Goal: Task Accomplishment & Management: Manage account settings

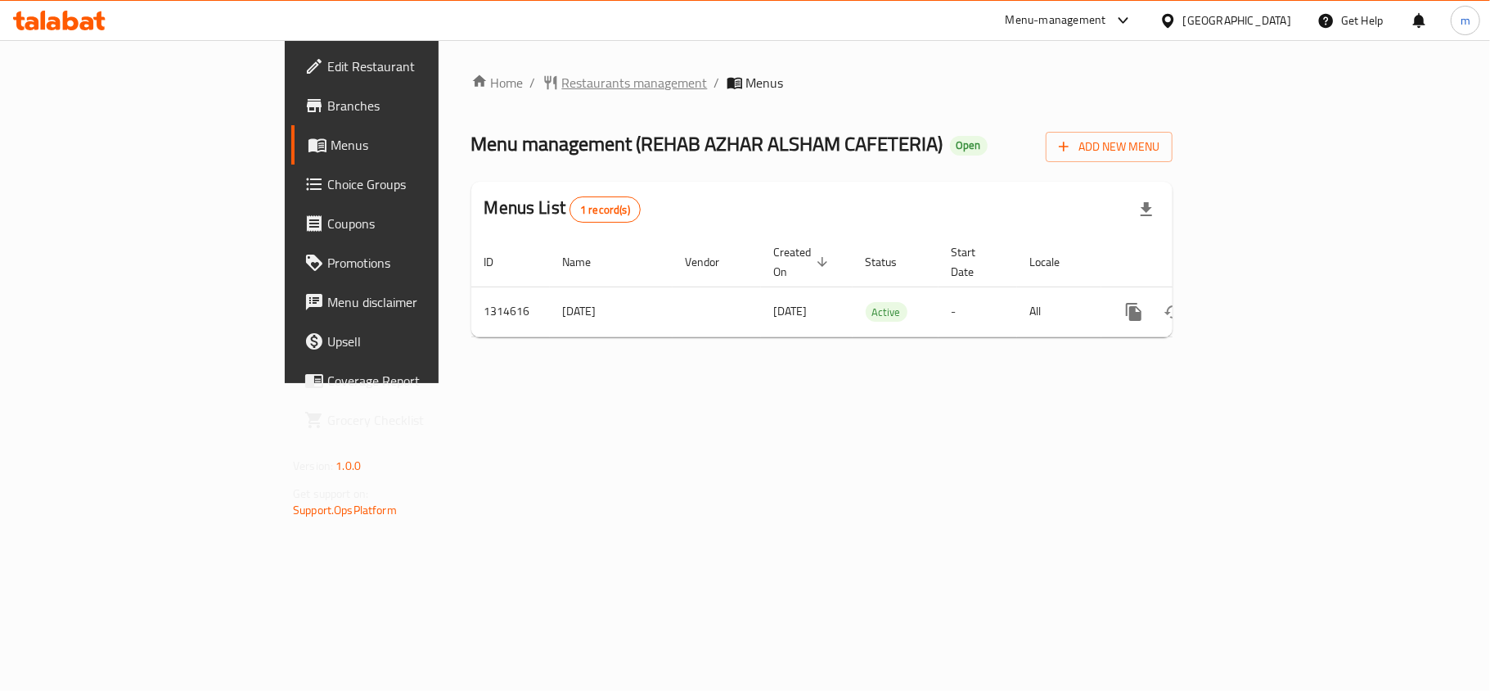
click at [562, 80] on span "Restaurants management" at bounding box center [635, 83] width 146 height 20
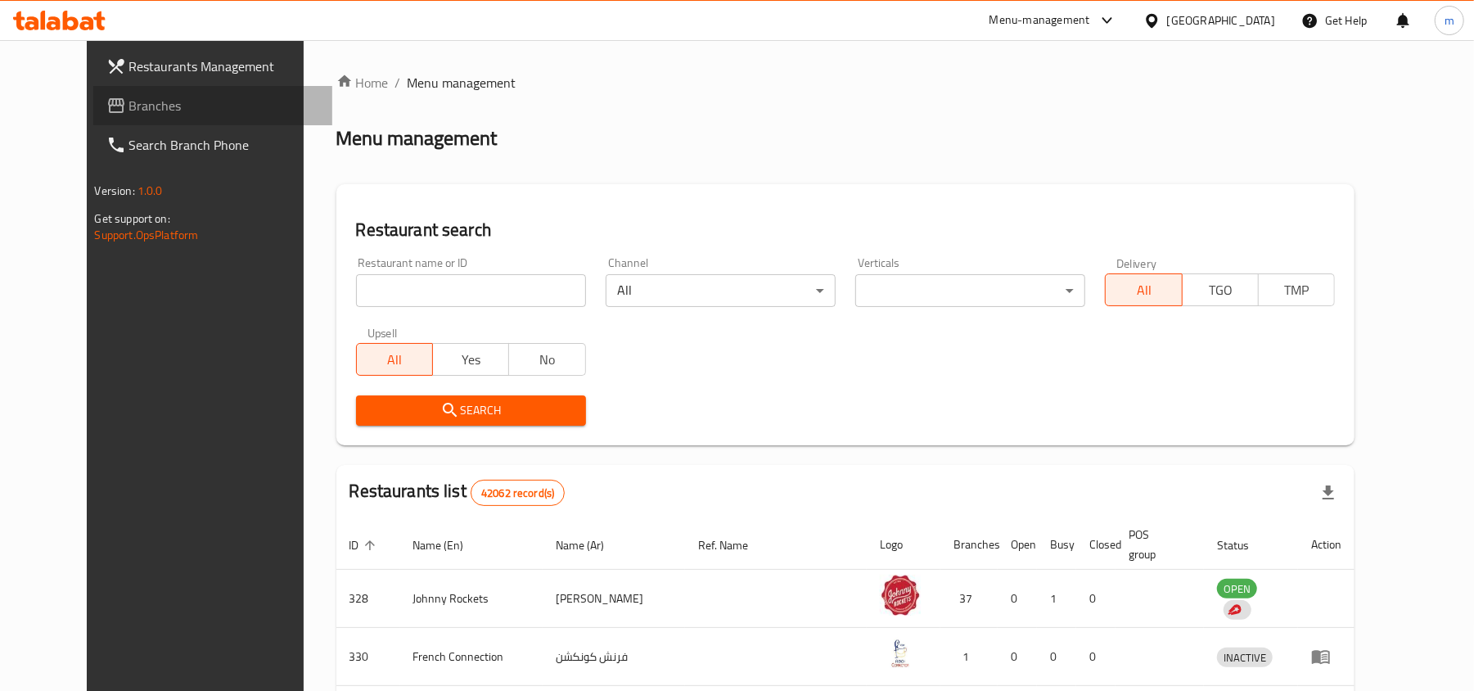
click at [129, 105] on span "Branches" at bounding box center [224, 106] width 191 height 20
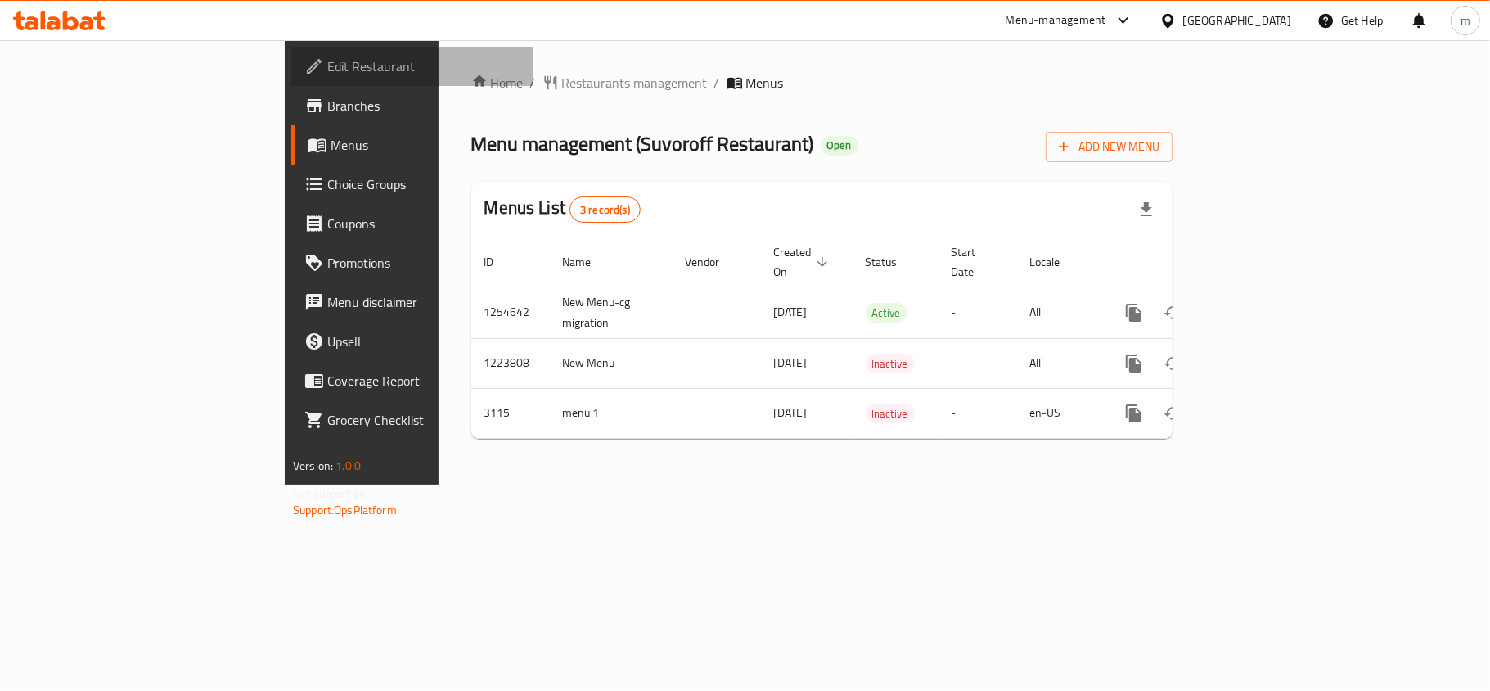
click at [327, 59] on span "Edit Restaurant" at bounding box center [423, 66] width 193 height 20
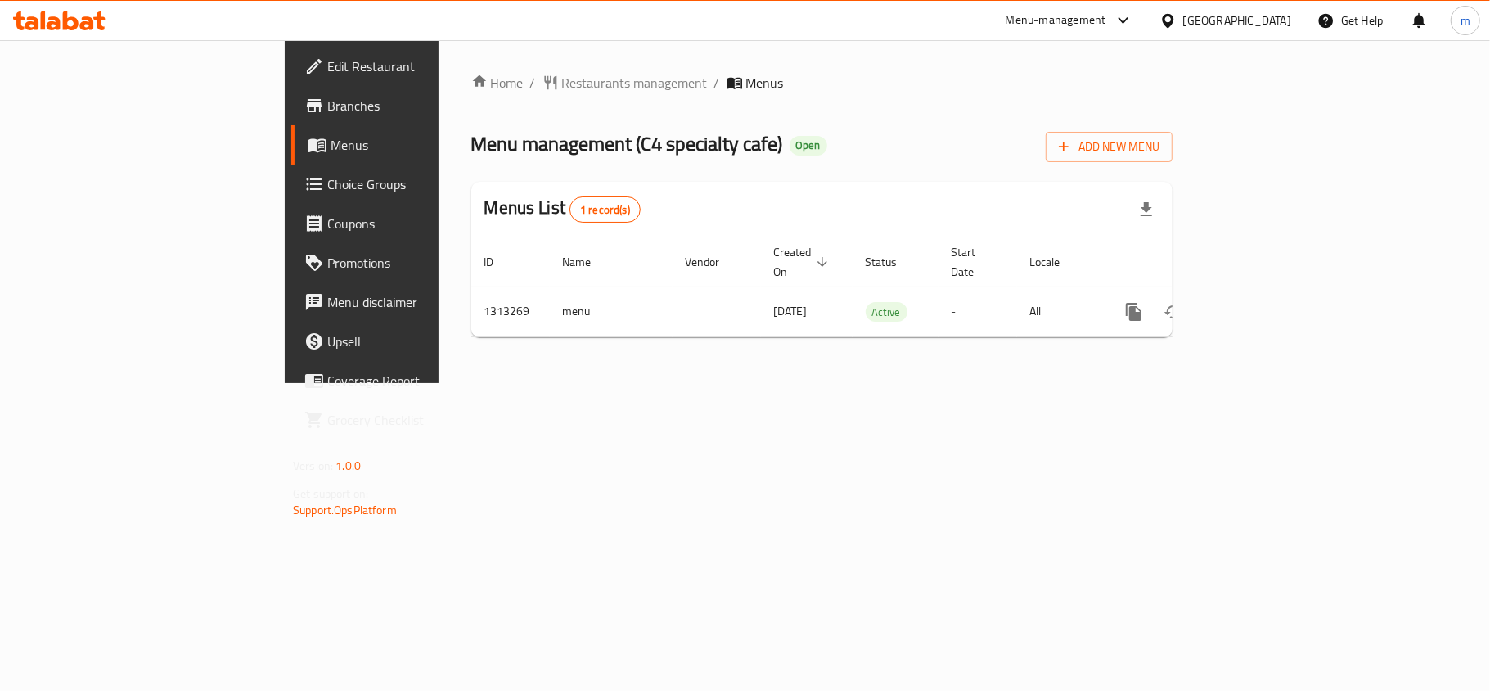
click at [327, 64] on span "Edit Restaurant" at bounding box center [423, 66] width 193 height 20
click at [562, 79] on span "Restaurants management" at bounding box center [635, 83] width 146 height 20
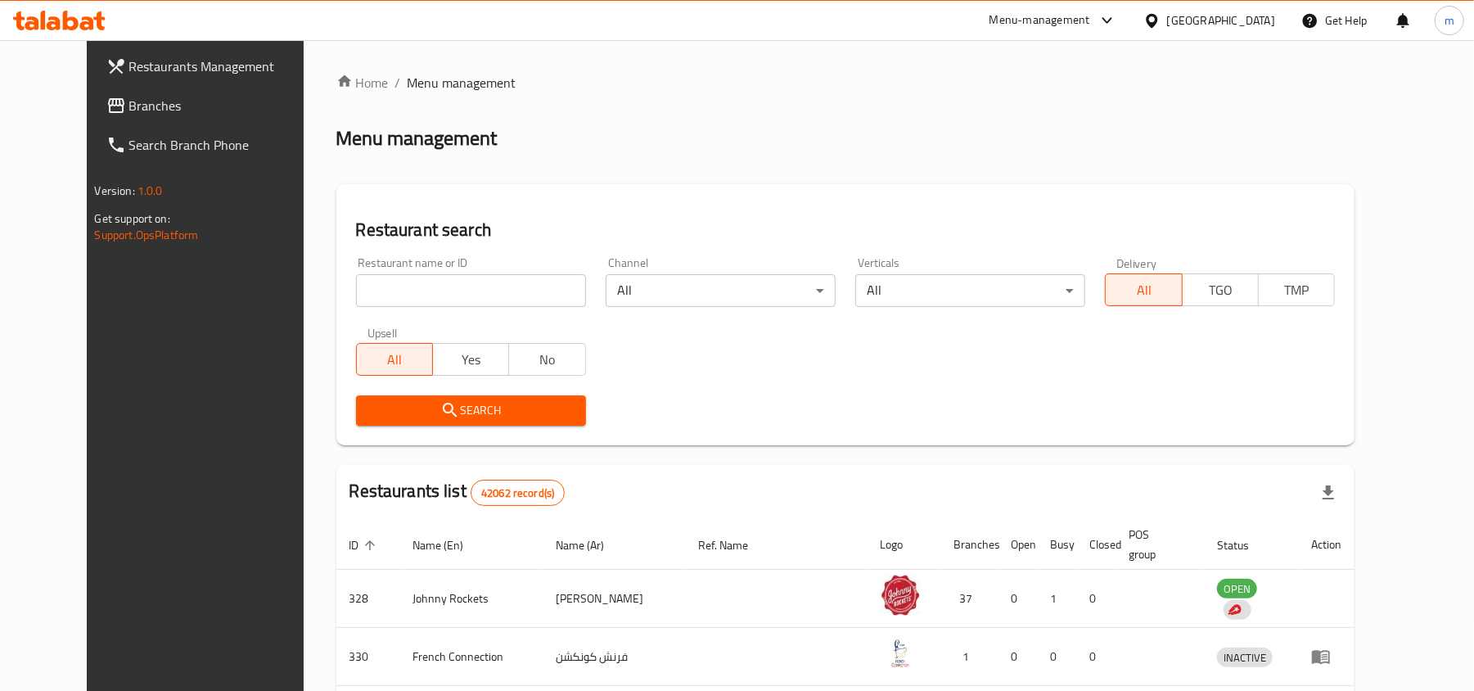
click at [129, 96] on span "Branches" at bounding box center [224, 106] width 191 height 20
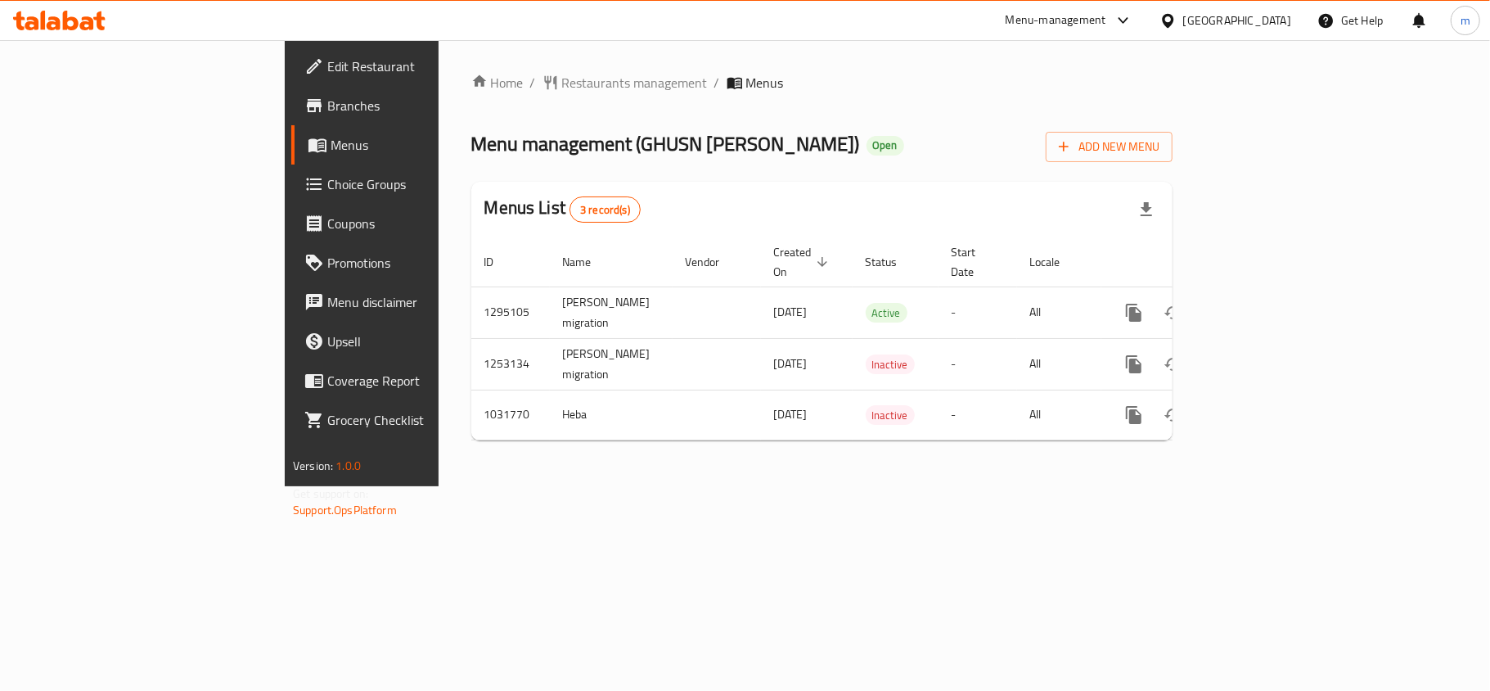
drag, startPoint x: 273, startPoint y: 290, endPoint x: 849, endPoint y: 485, distance: 608.2
click at [849, 485] on div "Home / Restaurants management / Menus Menu management ( GHUSN [PERSON_NAME] ) O…" at bounding box center [822, 263] width 767 height 446
click at [1202, 20] on div "[GEOGRAPHIC_DATA]" at bounding box center [1237, 20] width 108 height 18
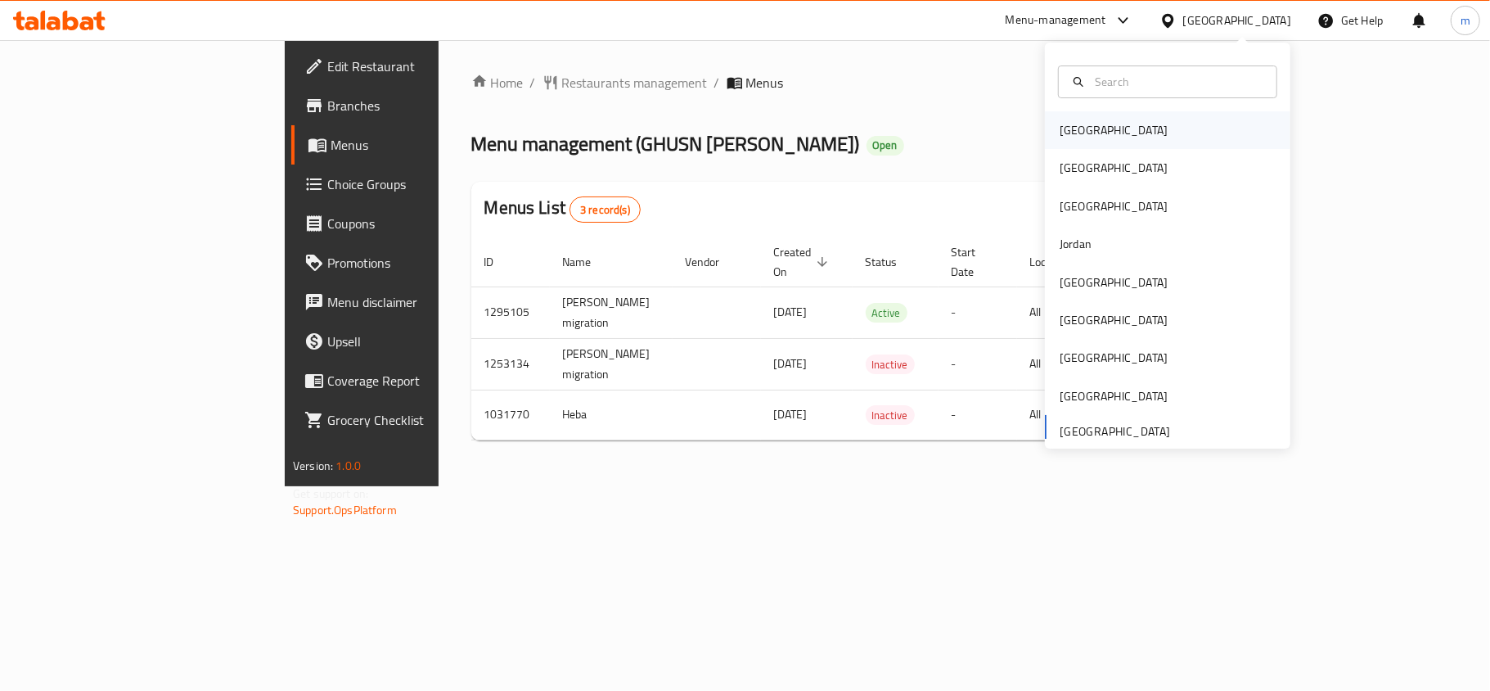
click at [1095, 129] on div "[GEOGRAPHIC_DATA]" at bounding box center [1168, 130] width 246 height 38
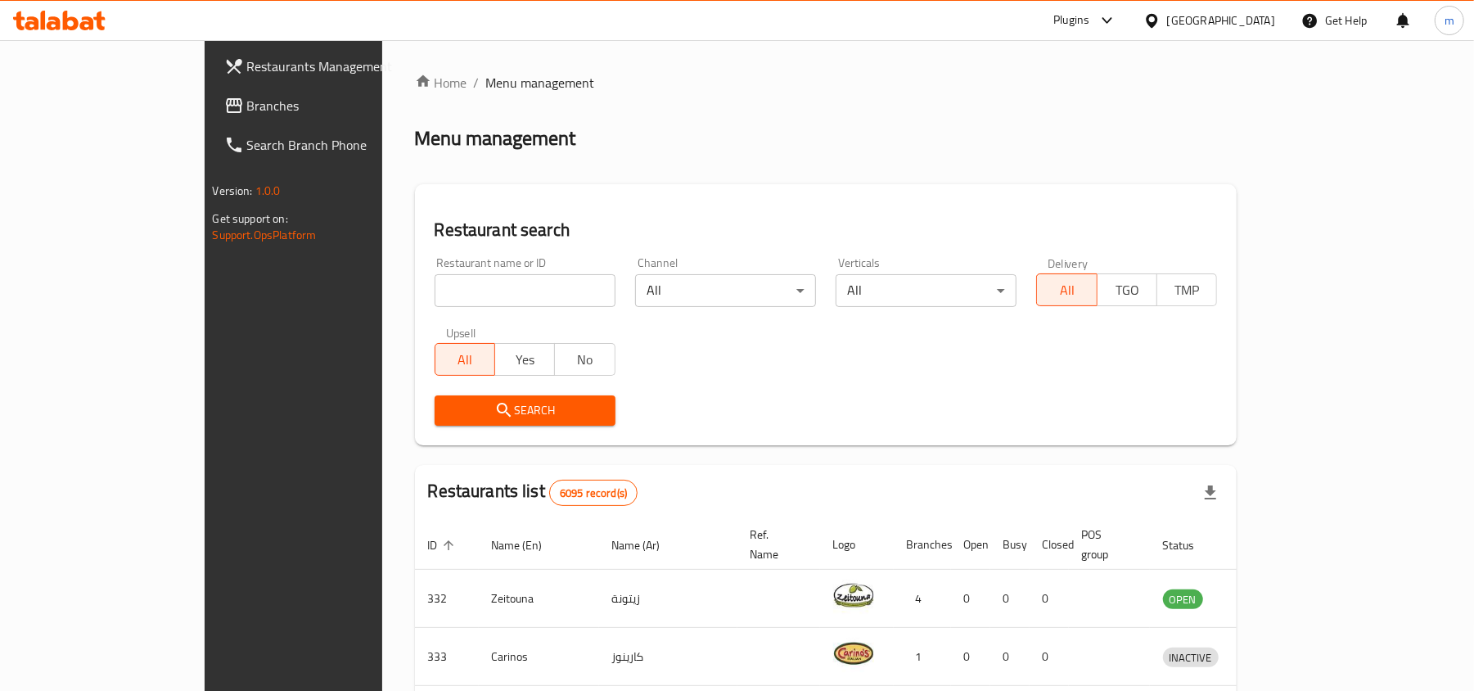
click at [1089, 26] on div "Plugins" at bounding box center [1071, 21] width 36 height 20
click at [1017, 190] on div "Restaurant-Management" at bounding box center [1019, 187] width 128 height 18
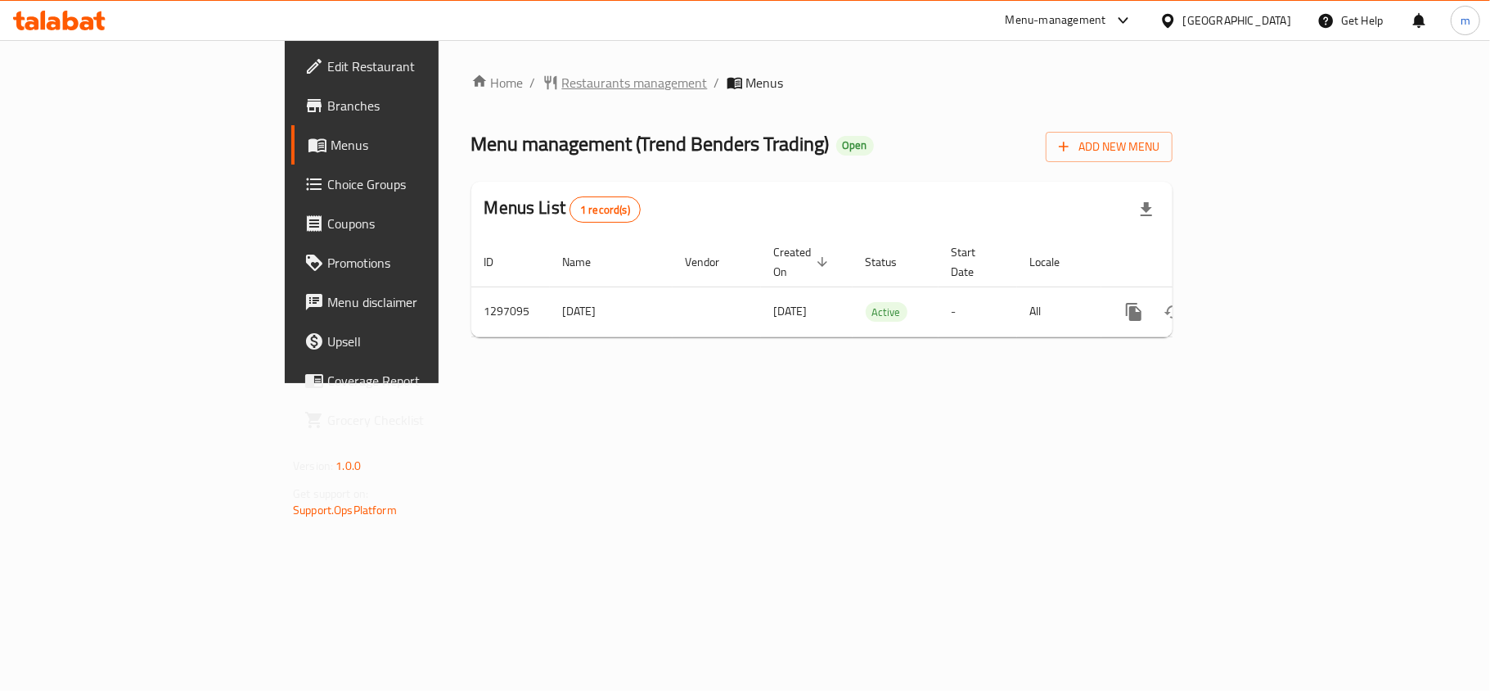
click at [562, 79] on span "Restaurants management" at bounding box center [635, 83] width 146 height 20
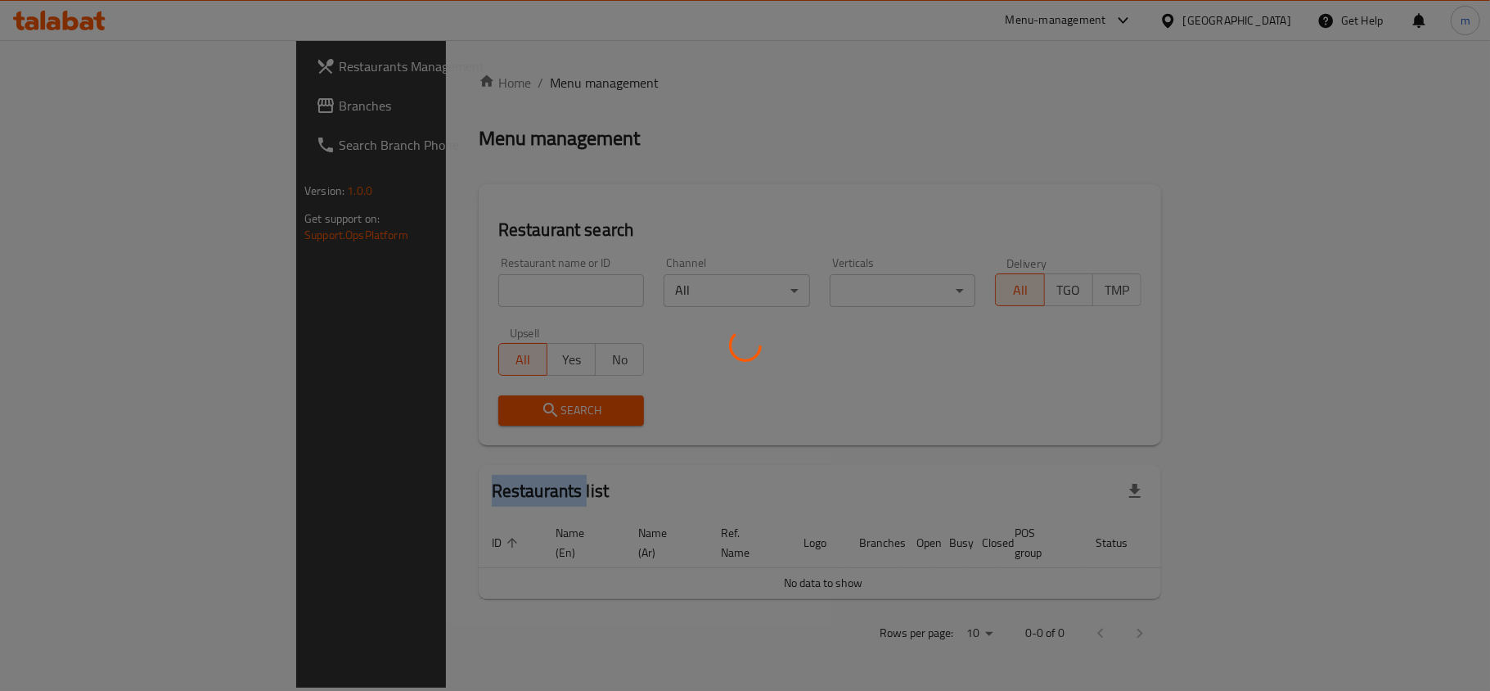
click at [440, 79] on div at bounding box center [745, 345] width 1490 height 691
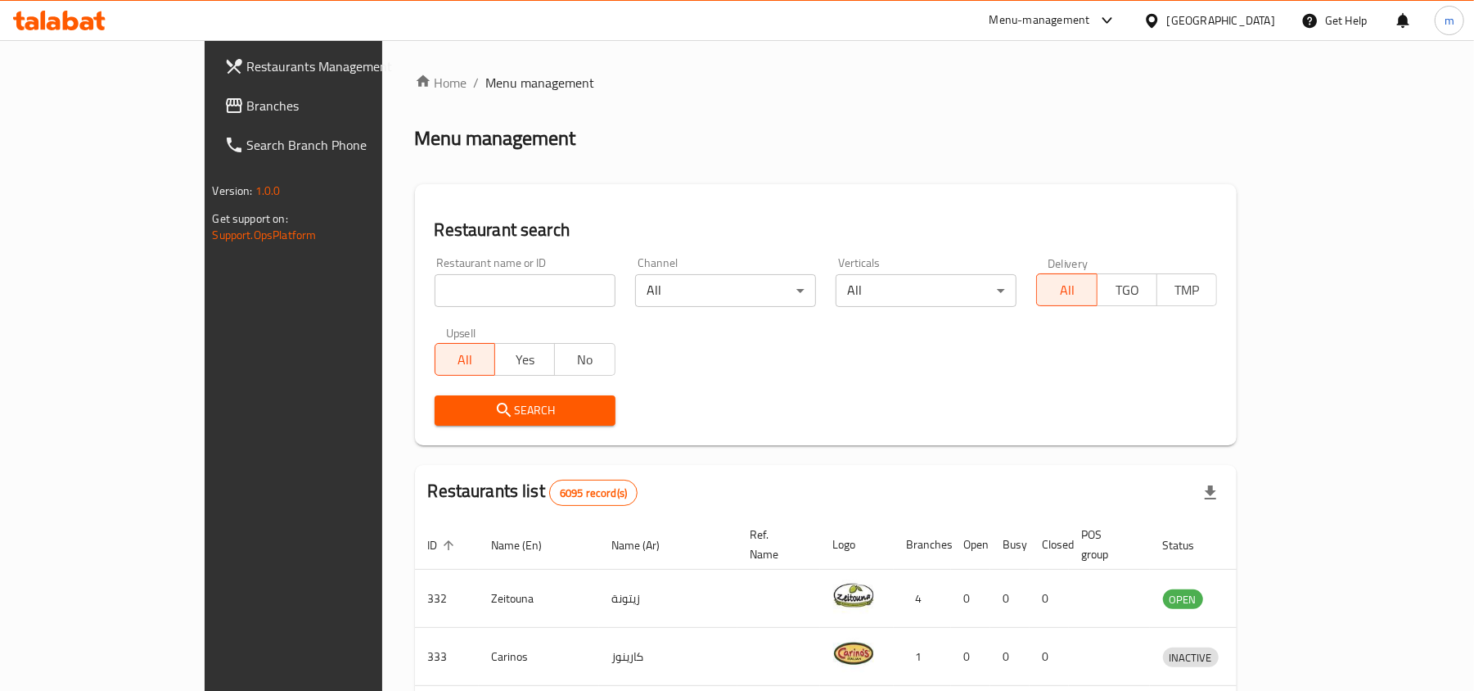
click at [478, 54] on div "Home / Menu management Menu management Restaurant search Restaurant name or ID …" at bounding box center [826, 609] width 888 height 1139
click at [247, 98] on span "Branches" at bounding box center [342, 106] width 191 height 20
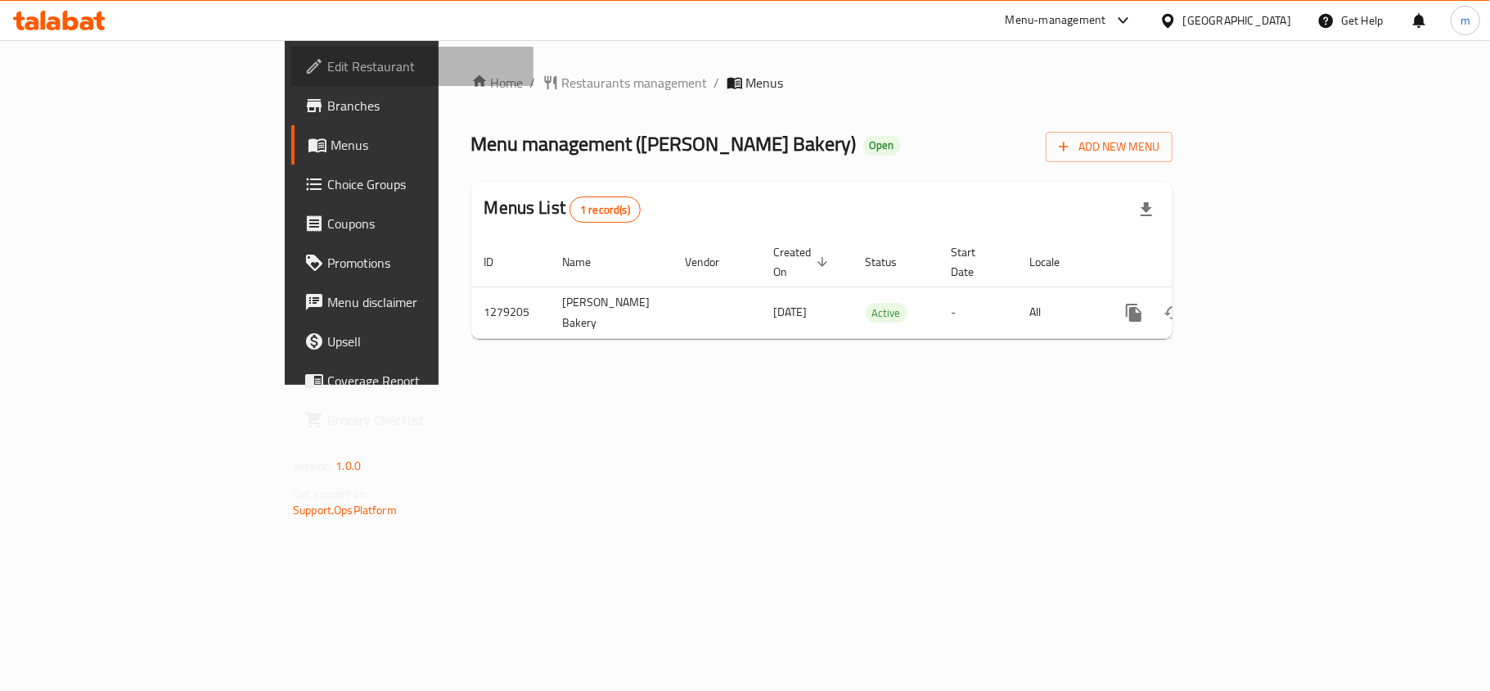
click at [327, 56] on span "Edit Restaurant" at bounding box center [423, 66] width 193 height 20
